Goal: Task Accomplishment & Management: Manage account settings

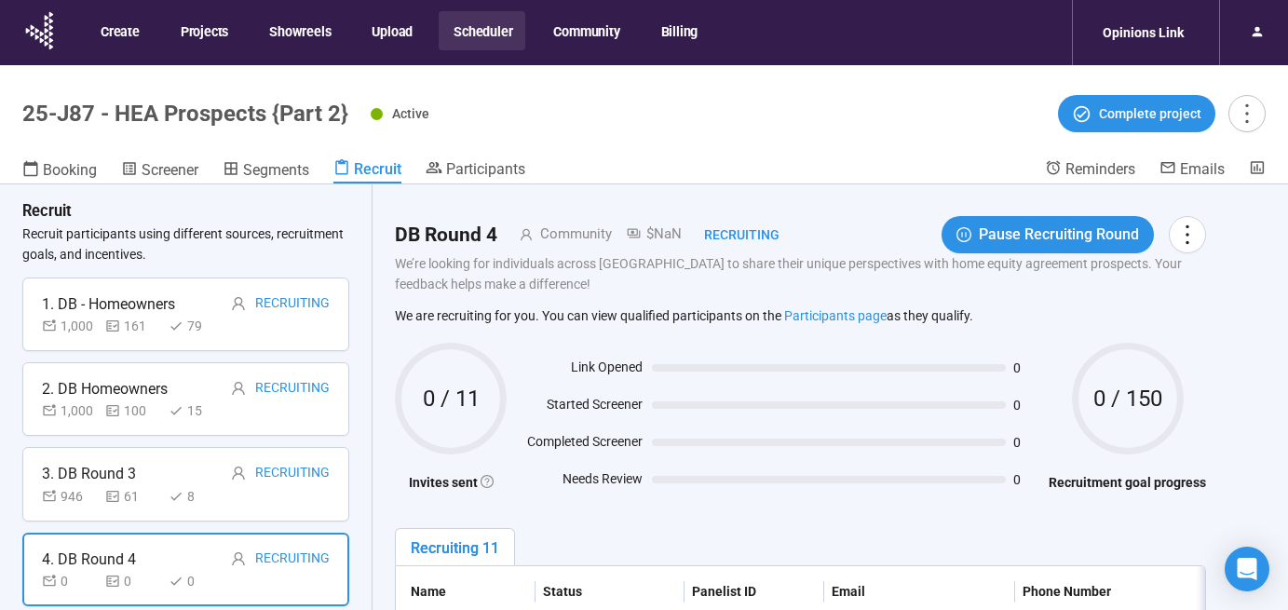
click at [481, 33] on button "Scheduler" at bounding box center [482, 30] width 87 height 39
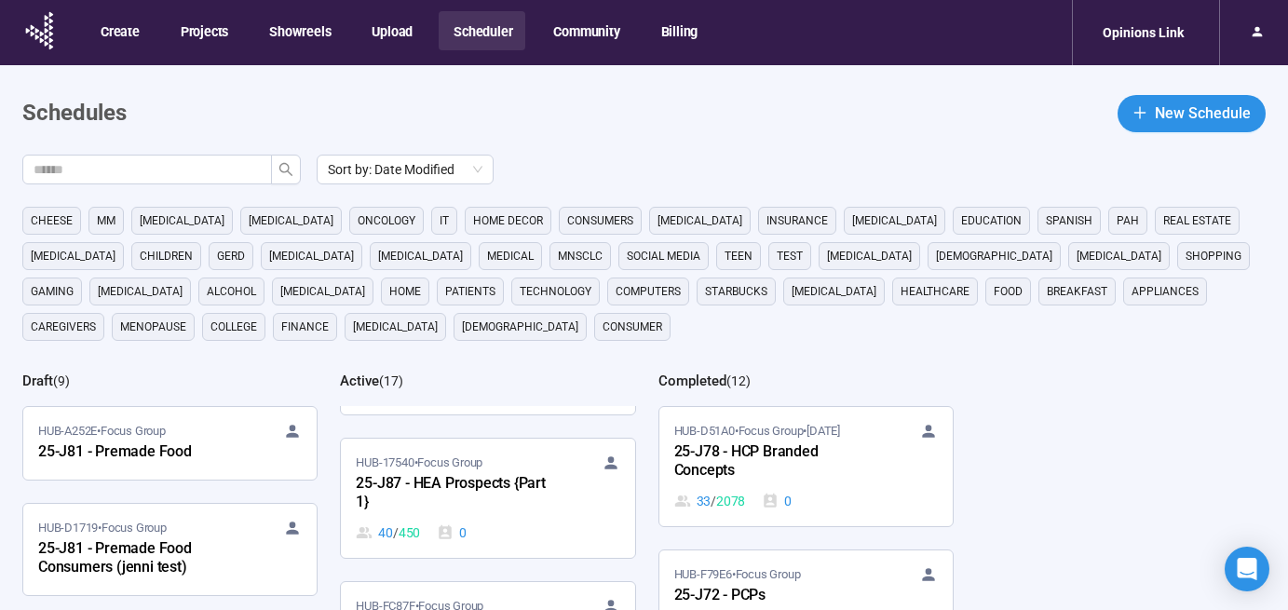
scroll to position [1292, 0]
click at [480, 483] on div "25-J87 - HEA Prospects {Part 1}" at bounding box center [458, 492] width 205 height 43
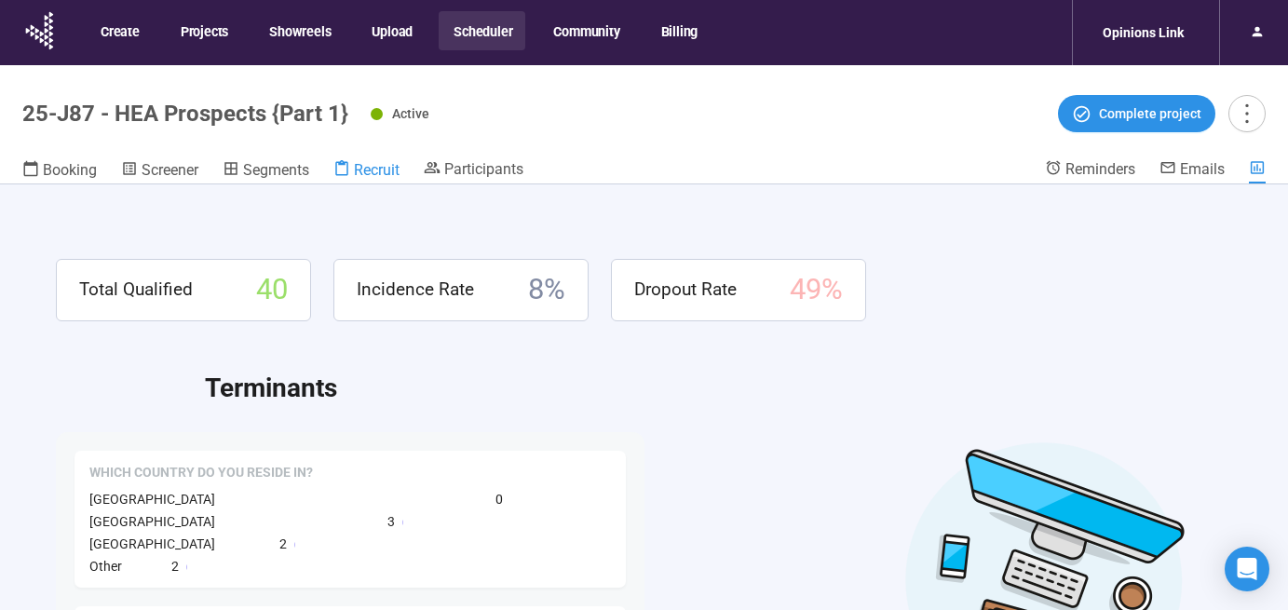
click at [367, 172] on span "Recruit" at bounding box center [377, 170] width 46 height 18
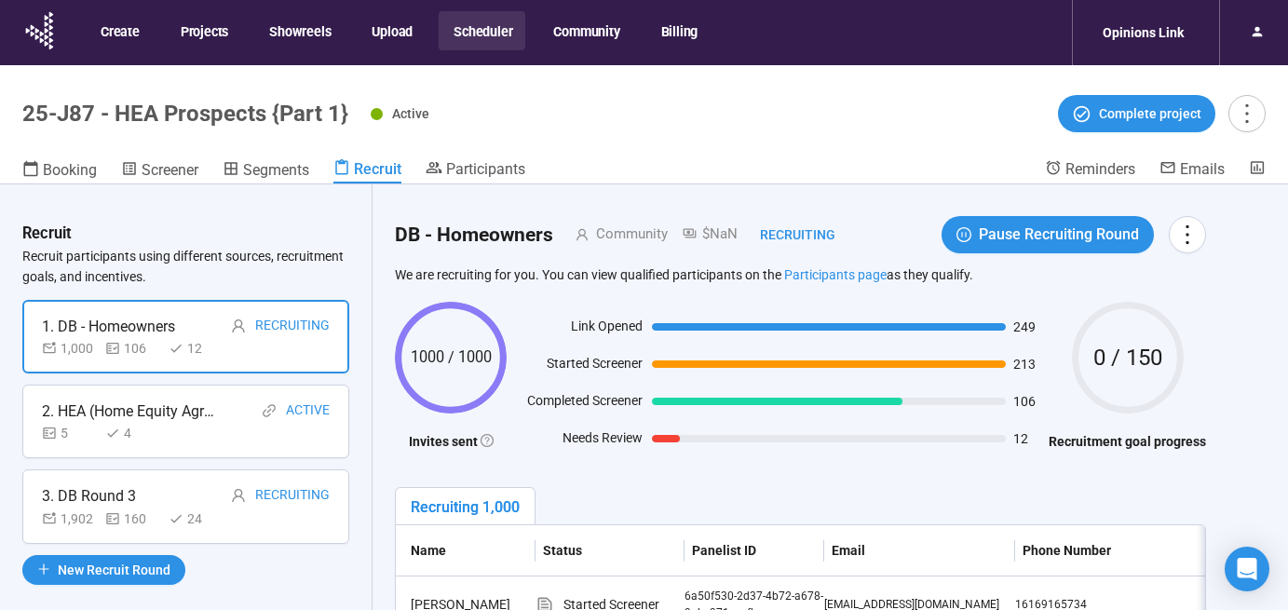
click at [233, 416] on div "2. HEA (Home Equity Agreement) Prospects Active" at bounding box center [186, 411] width 288 height 23
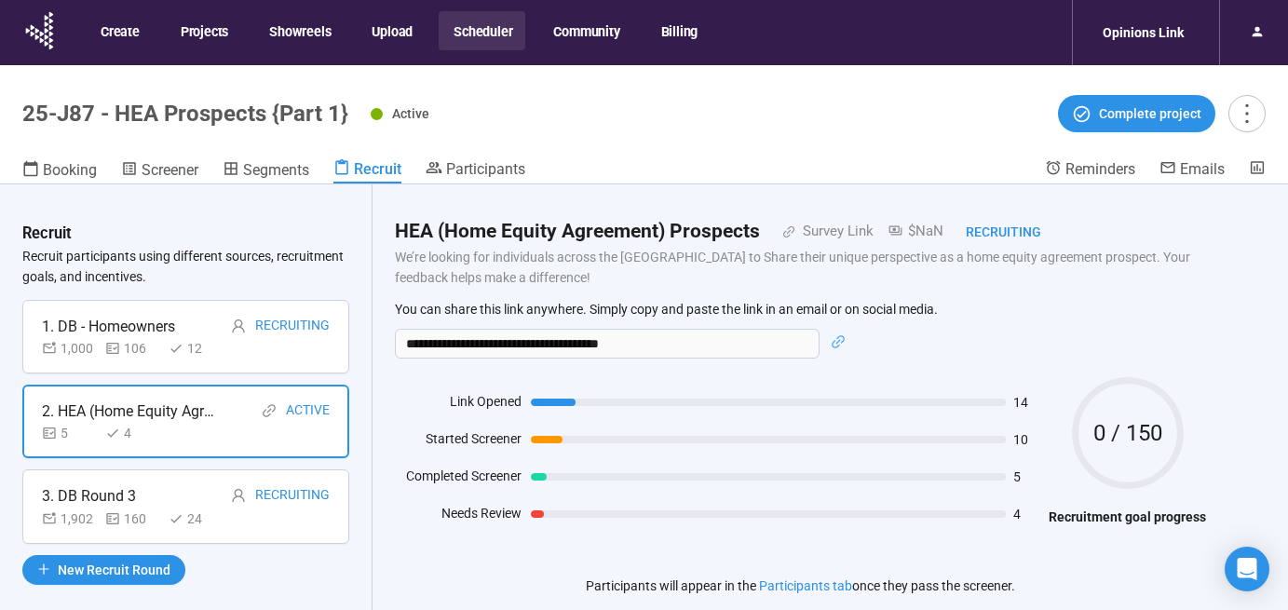
click at [473, 32] on button "Scheduler" at bounding box center [482, 30] width 87 height 39
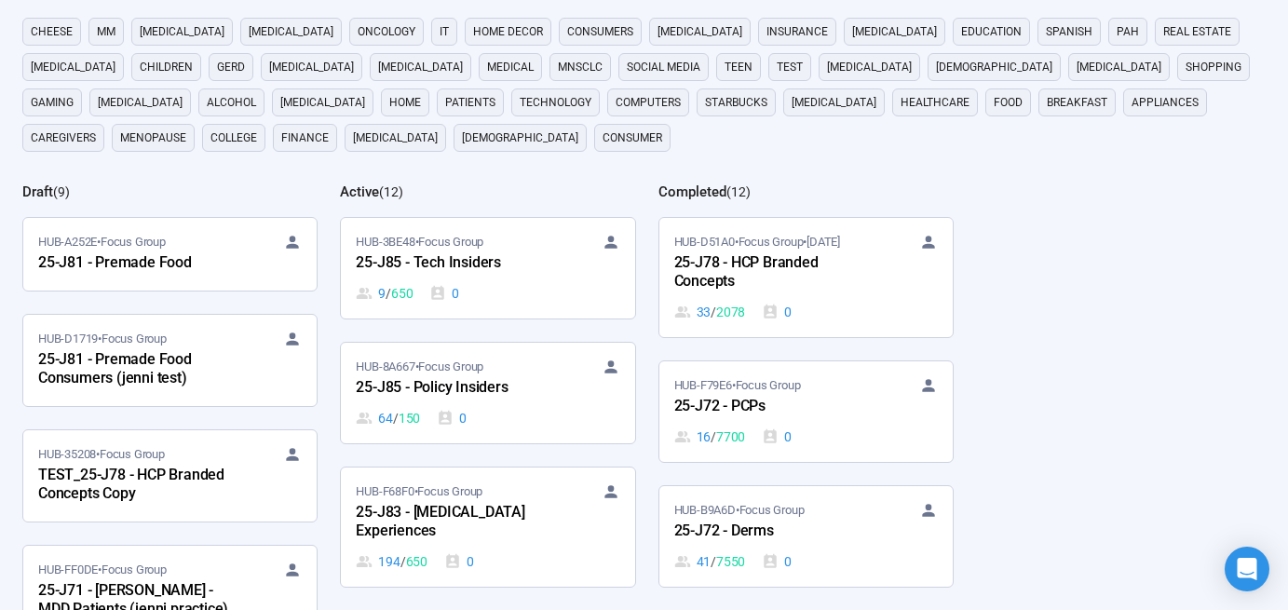
scroll to position [4, 0]
click at [462, 259] on div "25-J85 - Tech Insiders" at bounding box center [458, 260] width 205 height 24
click at [458, 257] on div "25-J85 - Tech Insiders" at bounding box center [458, 263] width 205 height 24
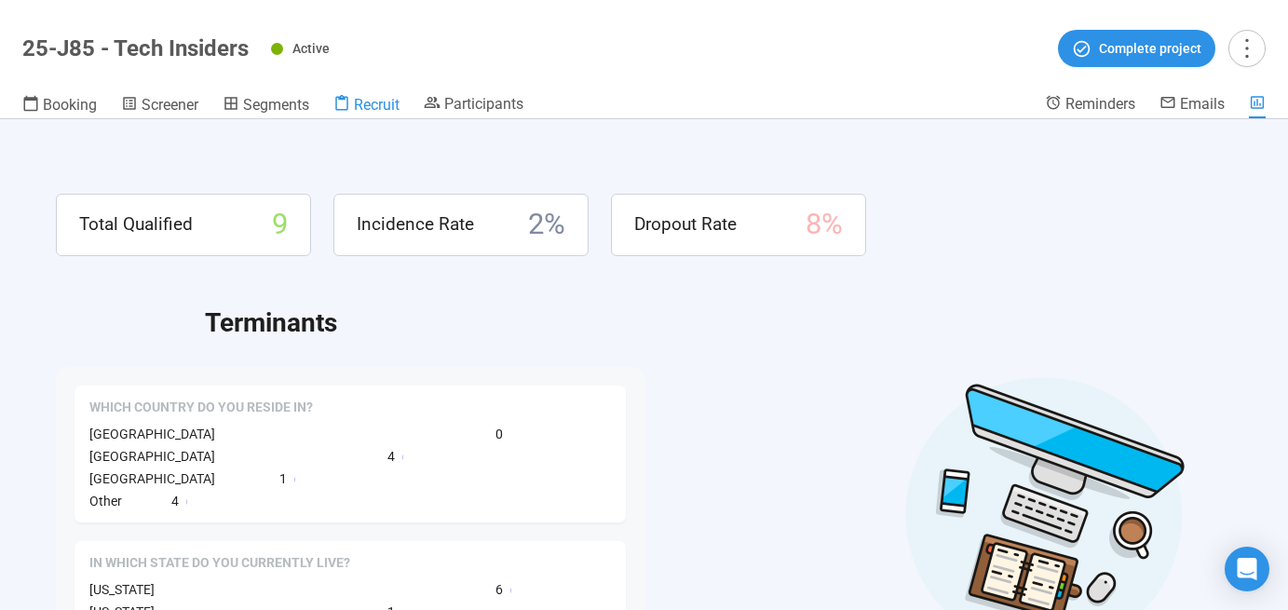
click at [376, 96] on span "Recruit" at bounding box center [377, 105] width 46 height 18
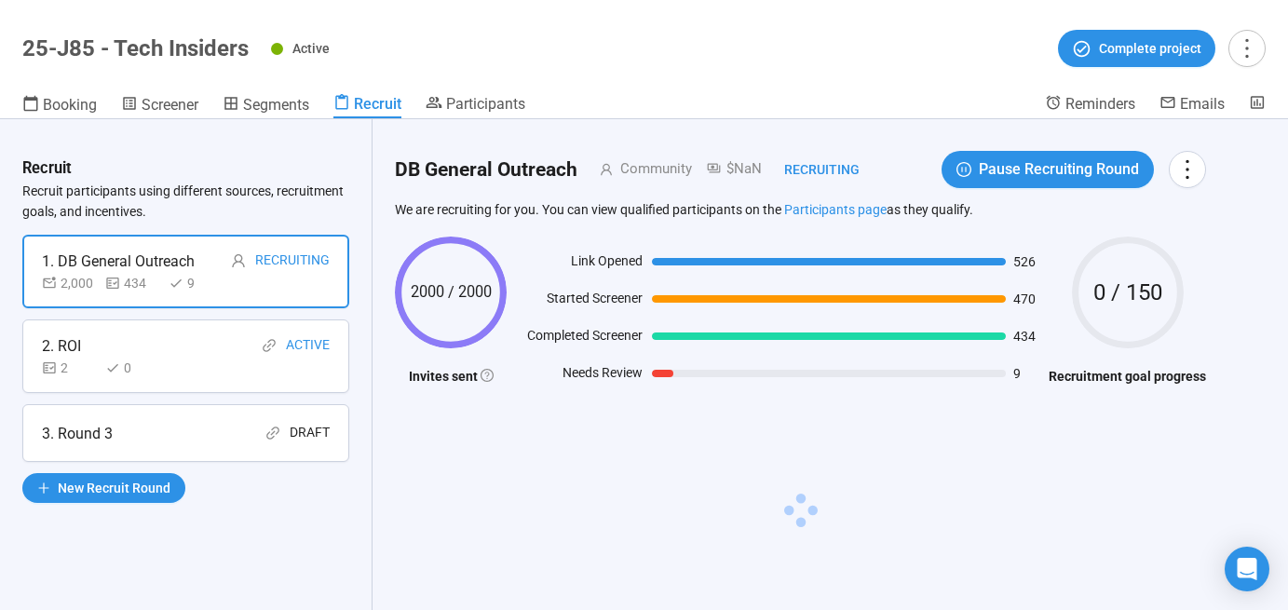
click at [177, 331] on div "2. ROI Active 2 0" at bounding box center [185, 357] width 327 height 74
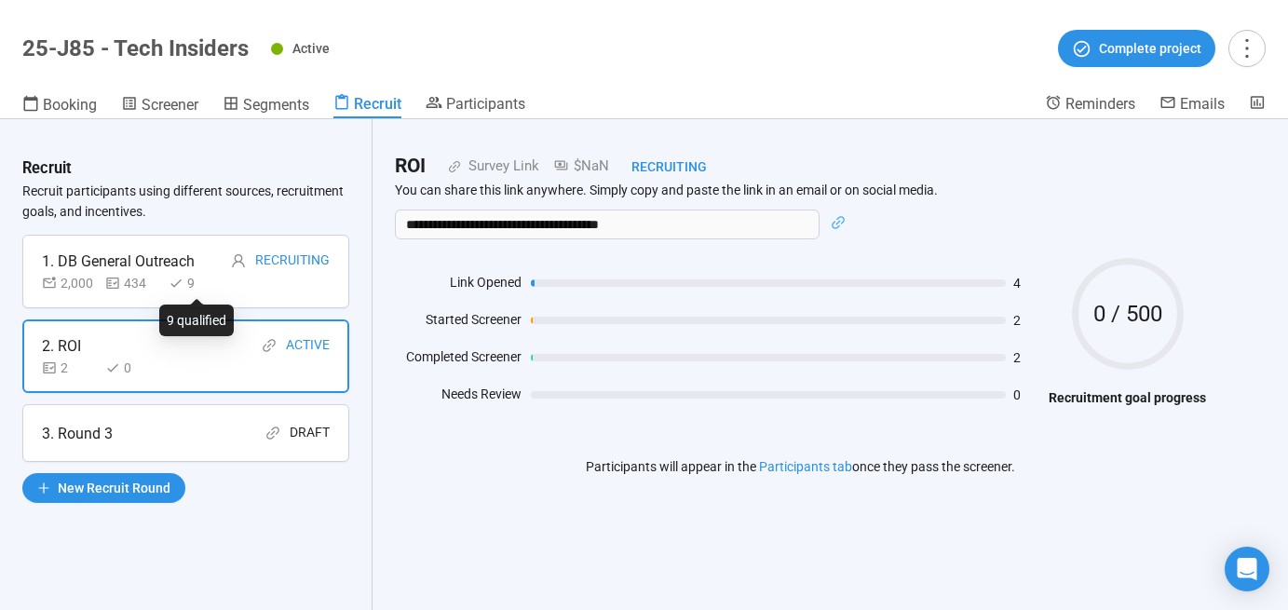
click at [197, 276] on div "9" at bounding box center [197, 283] width 56 height 20
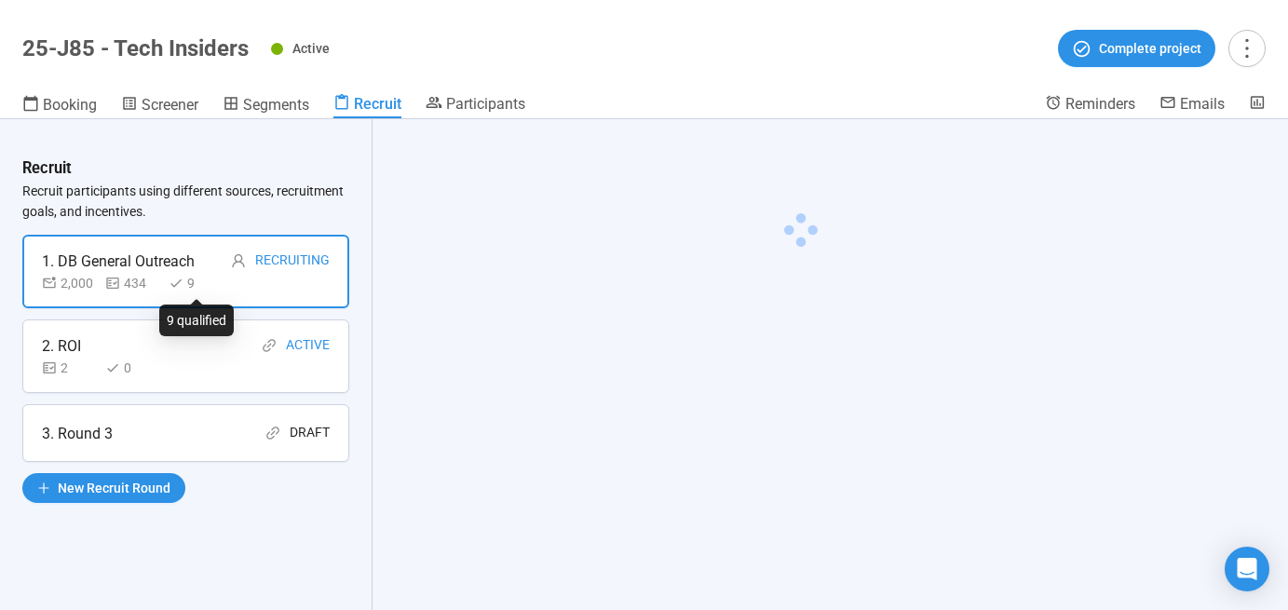
click at [185, 429] on div "3. Round 3 Draft" at bounding box center [186, 433] width 288 height 23
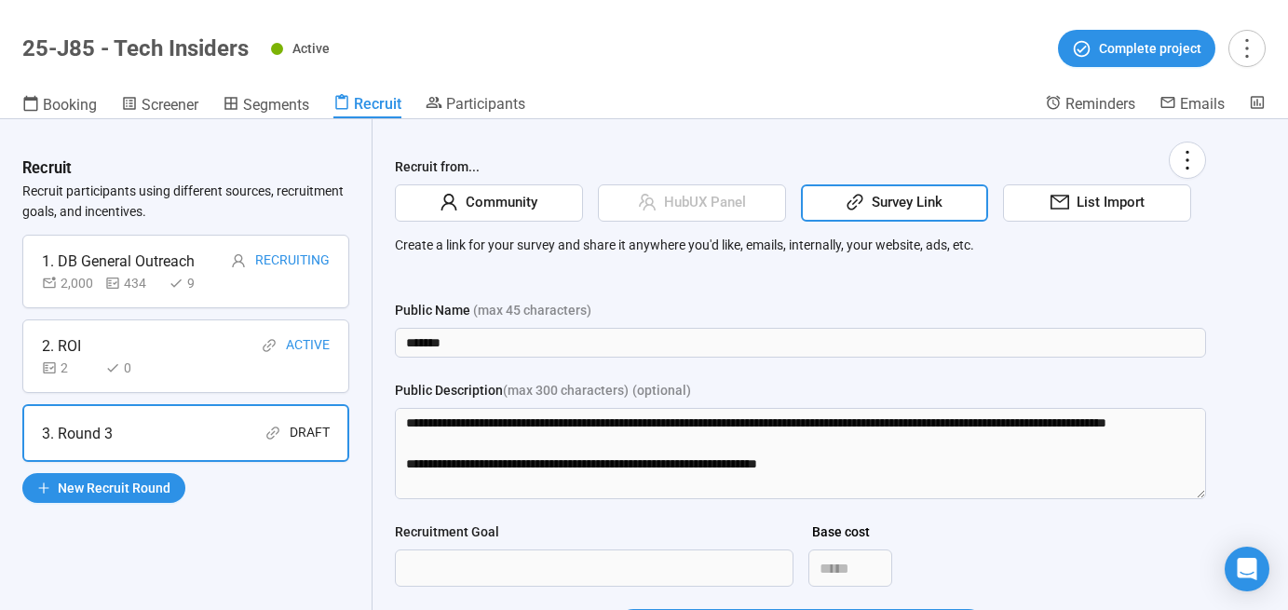
click at [374, 110] on span "Recruit" at bounding box center [378, 104] width 48 height 18
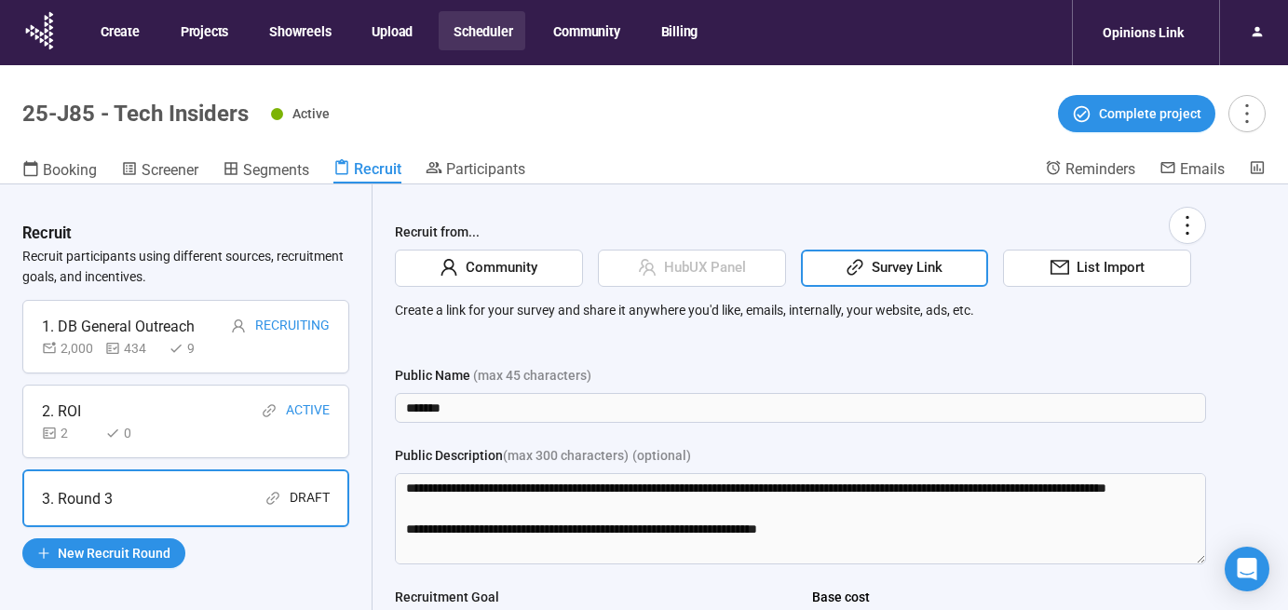
click at [470, 29] on button "Scheduler" at bounding box center [482, 30] width 87 height 39
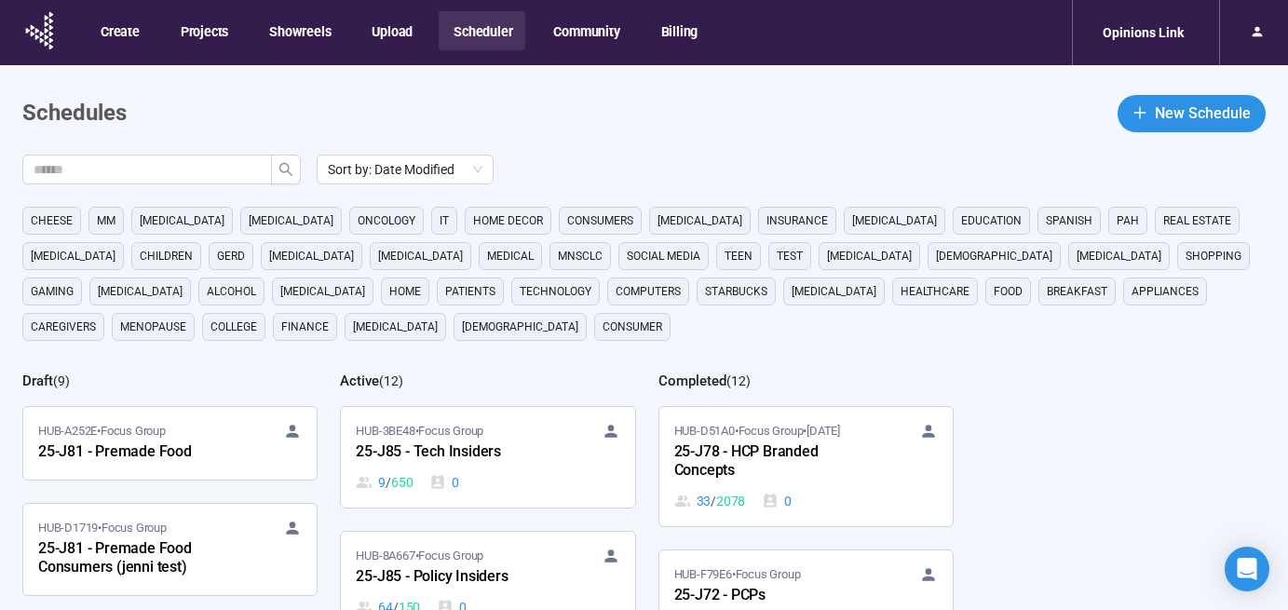
click at [686, 336] on div "cheese MM [MEDICAL_DATA] [MEDICAL_DATA] oncology it home decor consumers [MEDIC…" at bounding box center [655, 274] width 1266 height 134
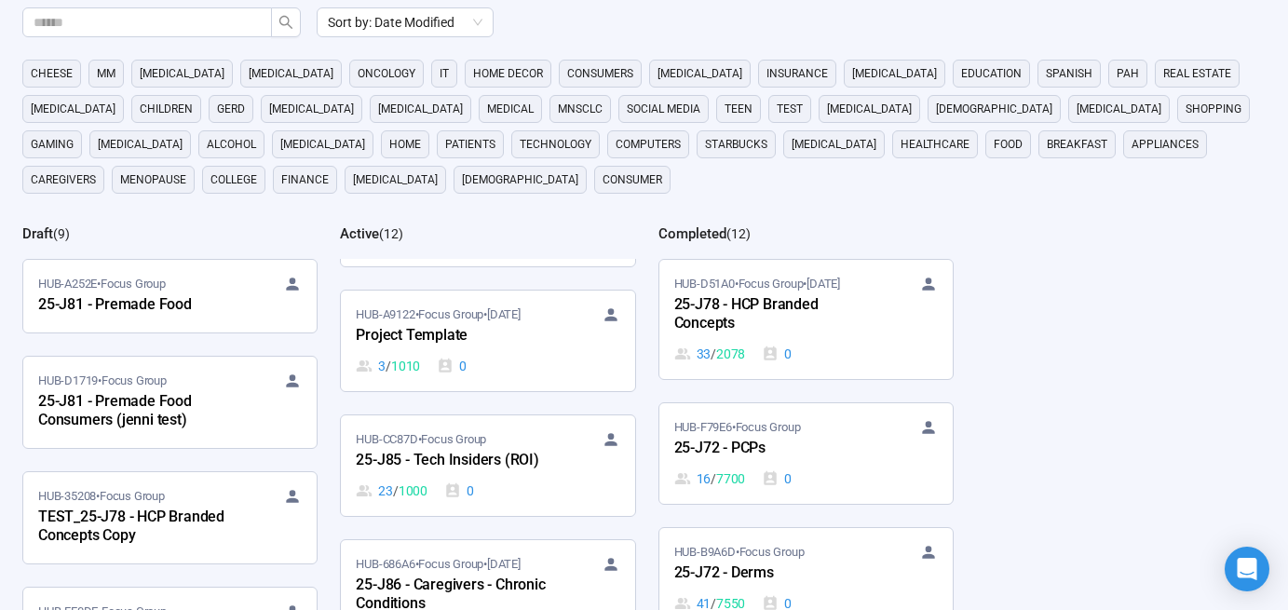
scroll to position [368, 0]
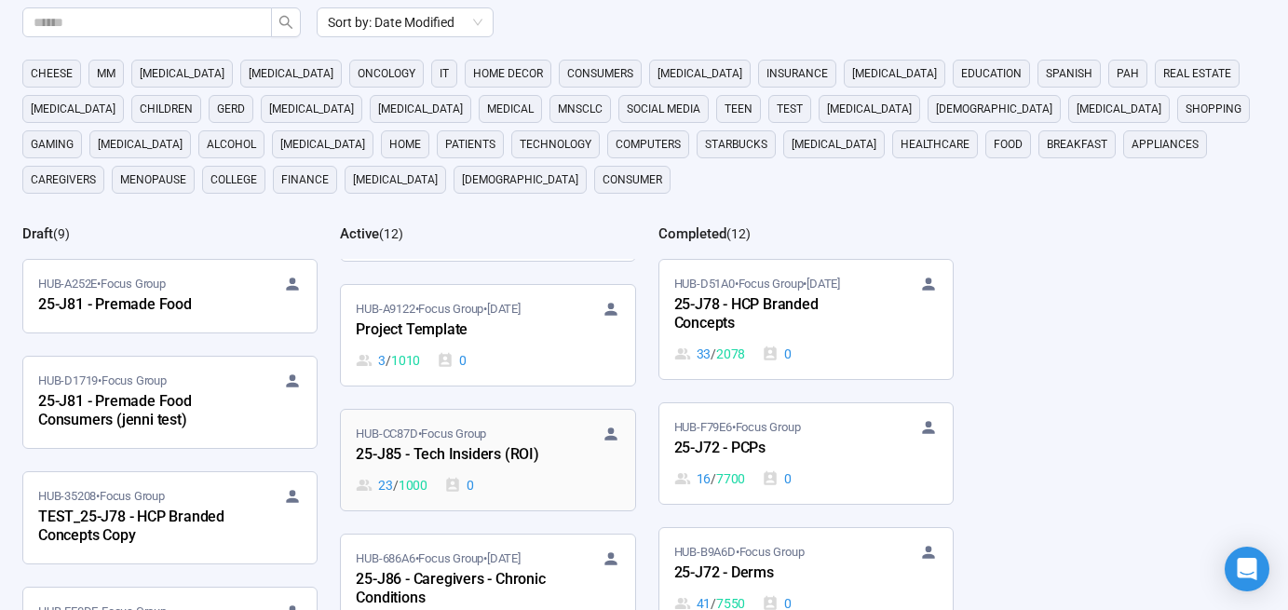
click at [472, 447] on div "25-J85 - Tech Insiders (ROI)" at bounding box center [458, 455] width 205 height 24
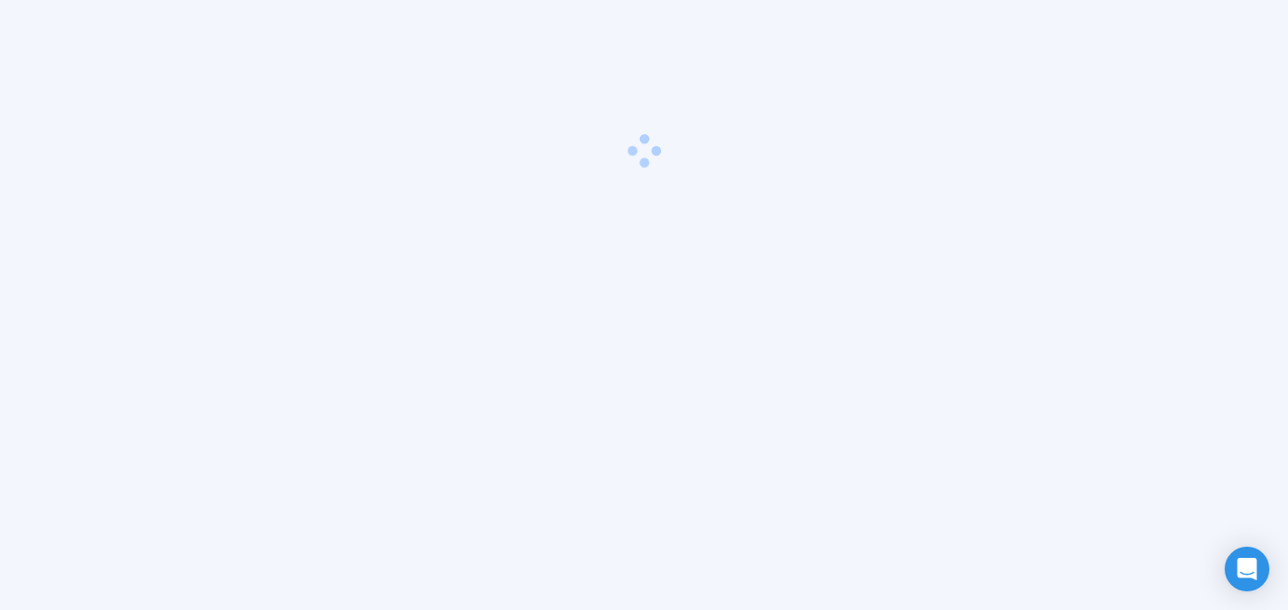
scroll to position [65, 0]
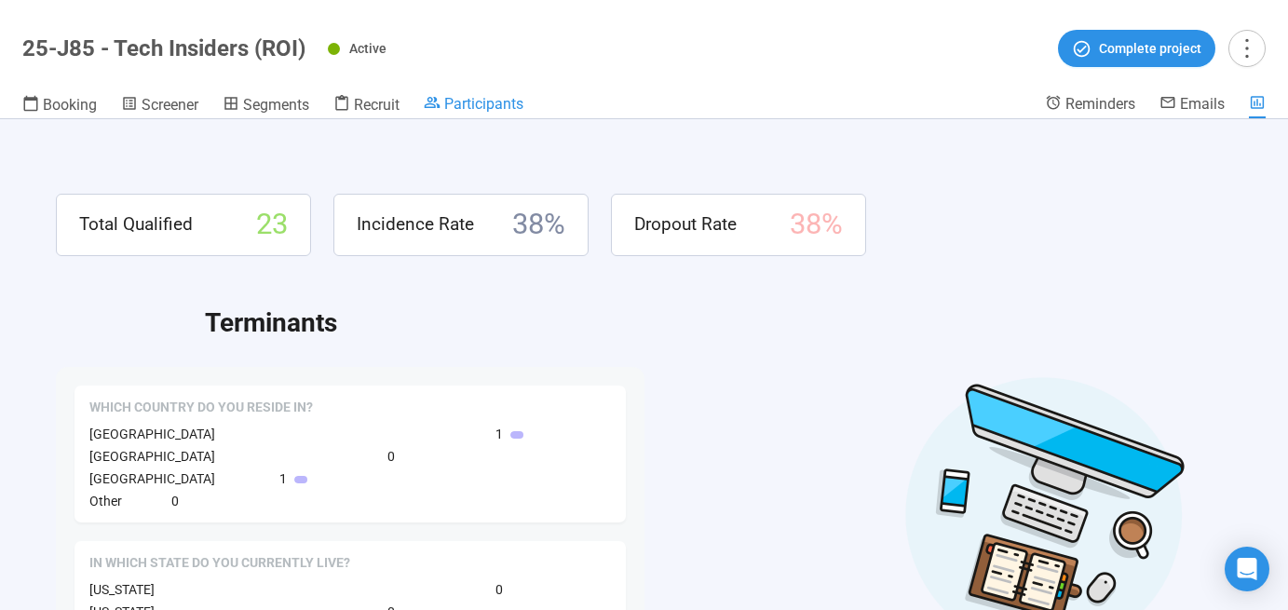
click at [491, 102] on span "Participants" at bounding box center [483, 104] width 79 height 18
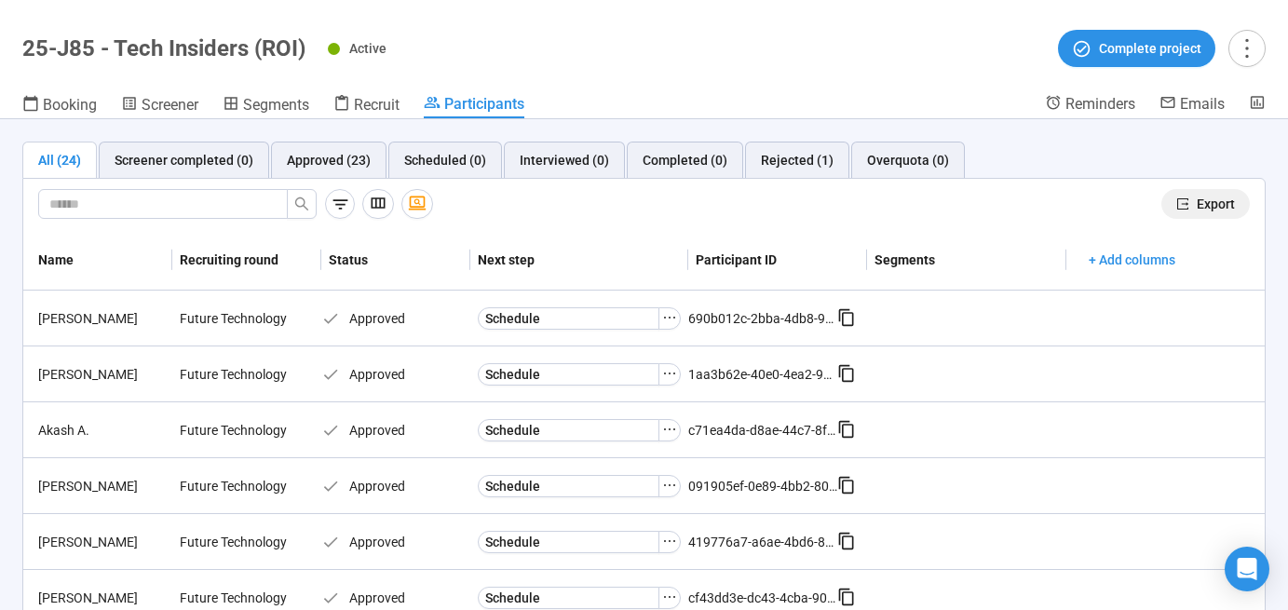
click at [1216, 202] on span "Export" at bounding box center [1216, 204] width 38 height 20
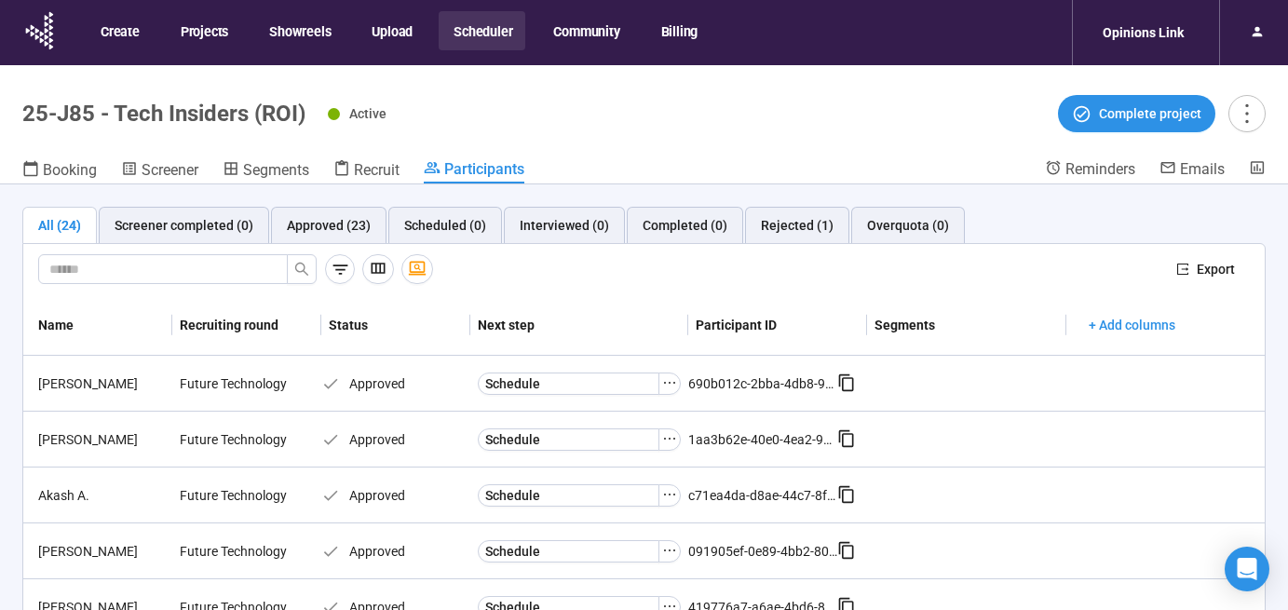
click at [485, 36] on button "Scheduler" at bounding box center [482, 30] width 87 height 39
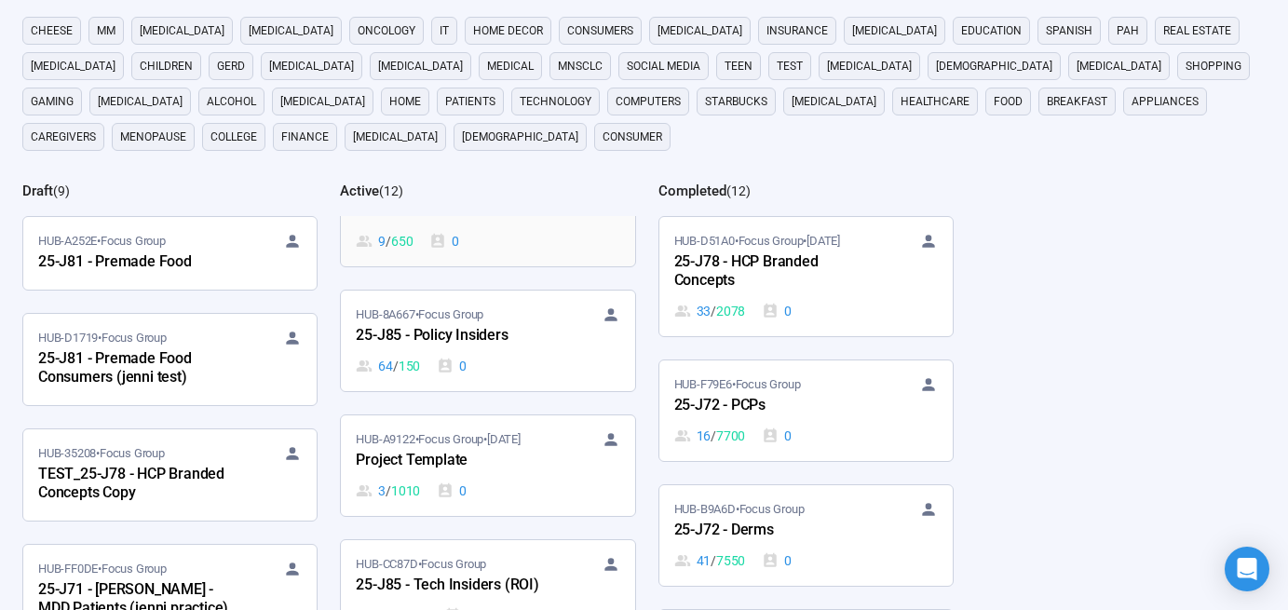
scroll to position [194, 0]
click at [490, 325] on div "25-J85 - Policy Insiders" at bounding box center [458, 337] width 205 height 24
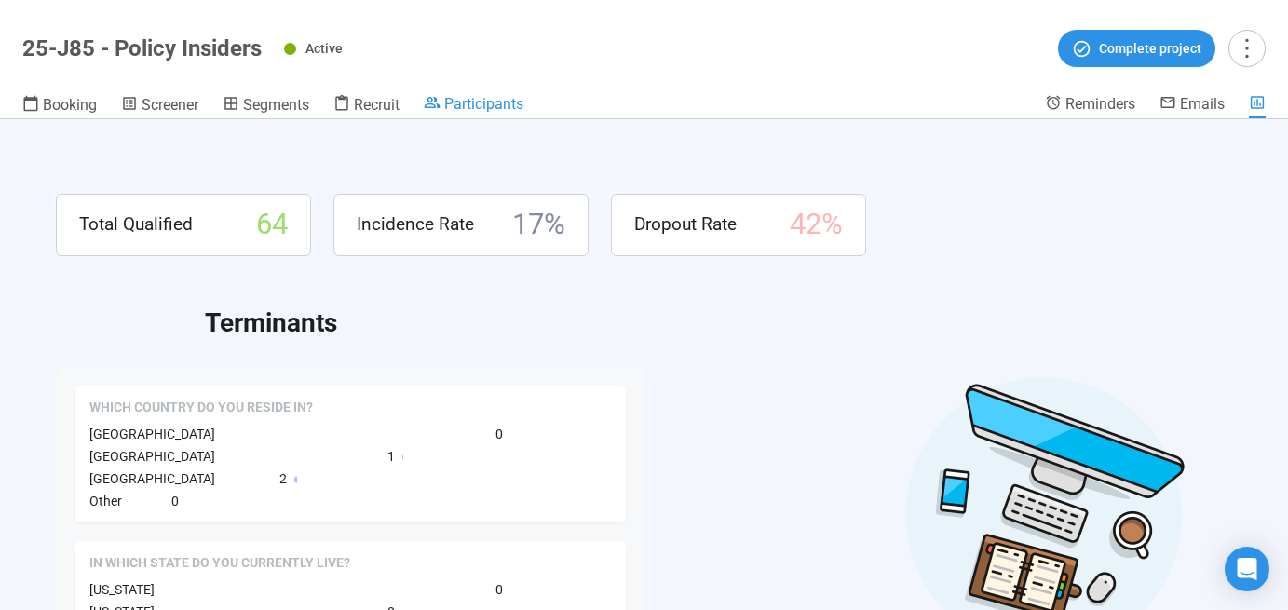
click at [483, 102] on span "Participants" at bounding box center [483, 104] width 79 height 18
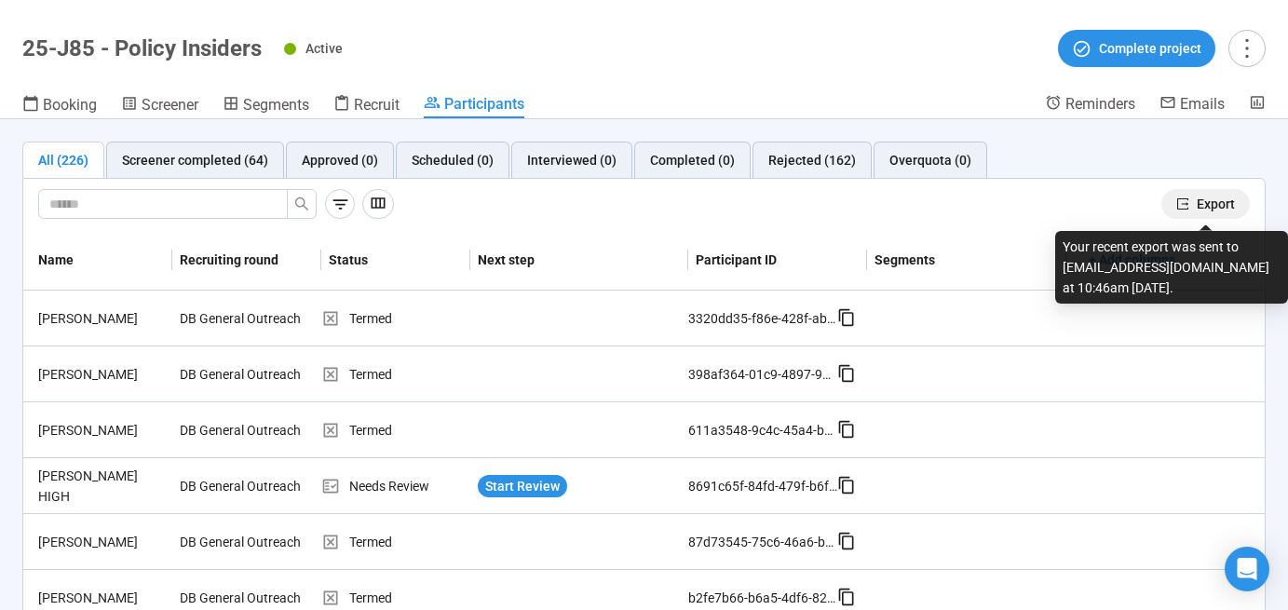
click at [1207, 207] on span "Export" at bounding box center [1216, 204] width 38 height 20
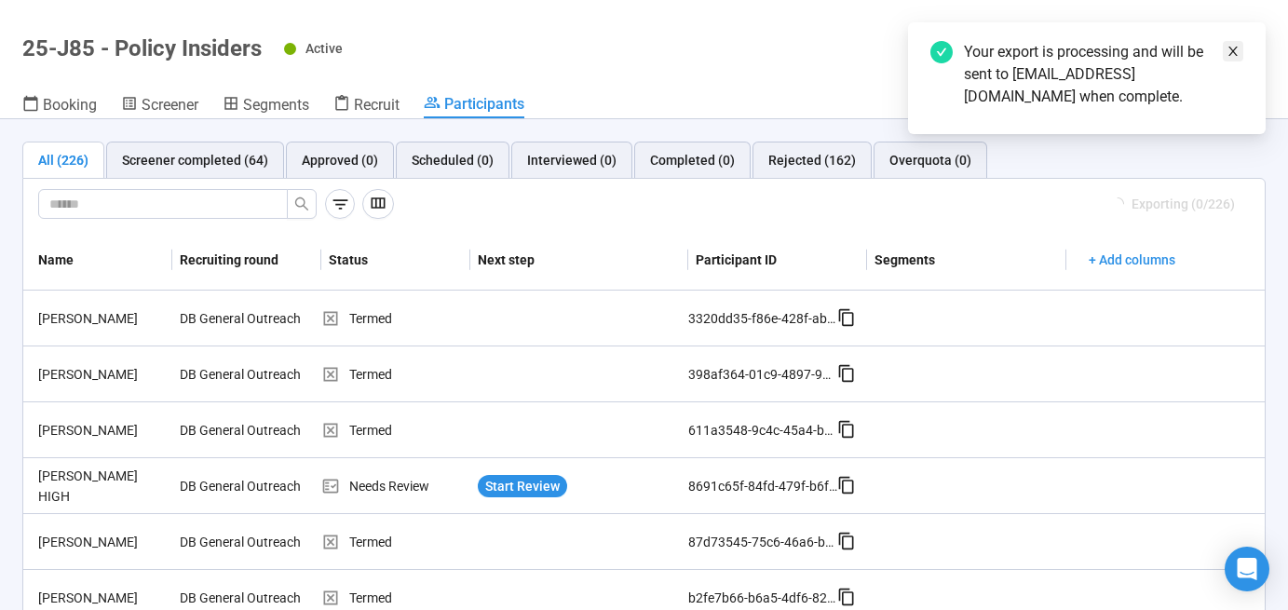
click at [1232, 49] on icon "close" at bounding box center [1233, 51] width 9 height 9
